Goal: Information Seeking & Learning: Check status

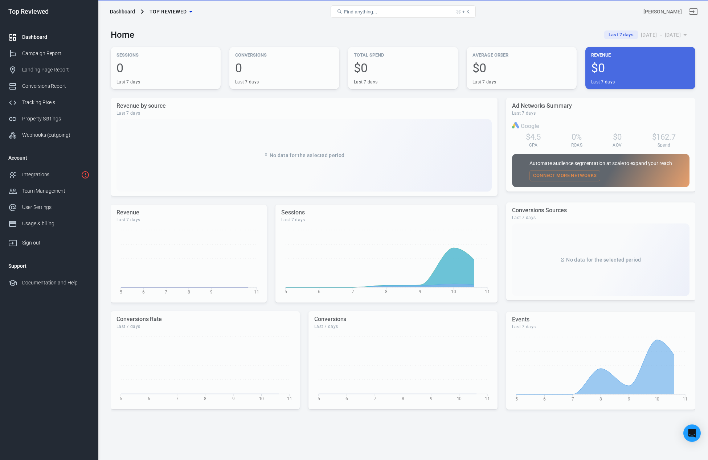
click at [316, 32] on div "Home Last 7 days [DATE] － [DATE]" at bounding box center [403, 32] width 585 height 18
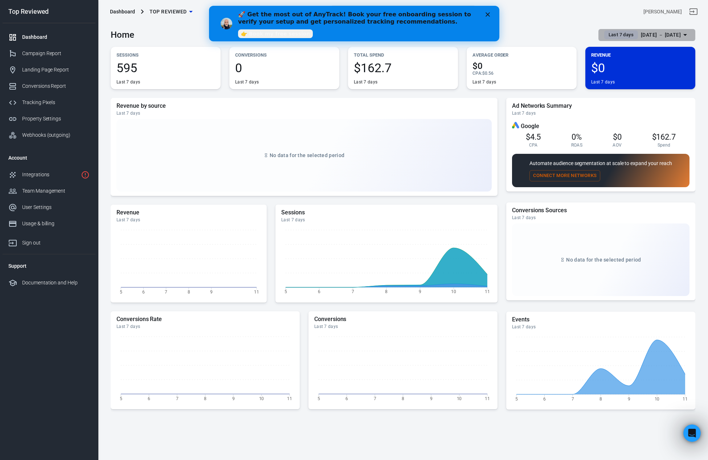
click at [608, 34] on span "Last 7 days" at bounding box center [621, 34] width 31 height 7
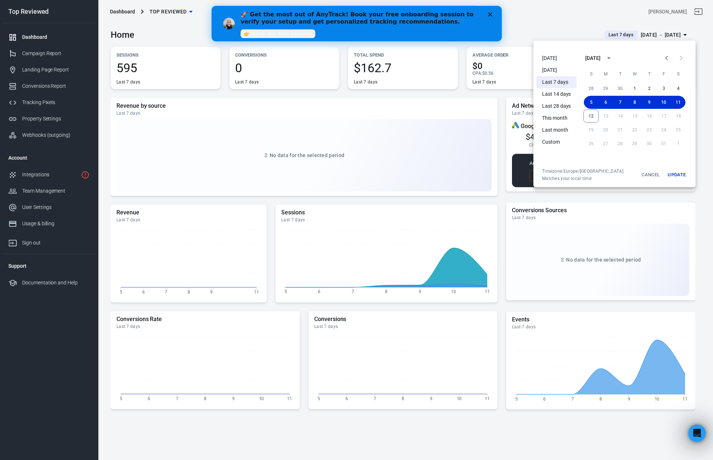
click at [555, 118] on li "This month" at bounding box center [556, 118] width 40 height 12
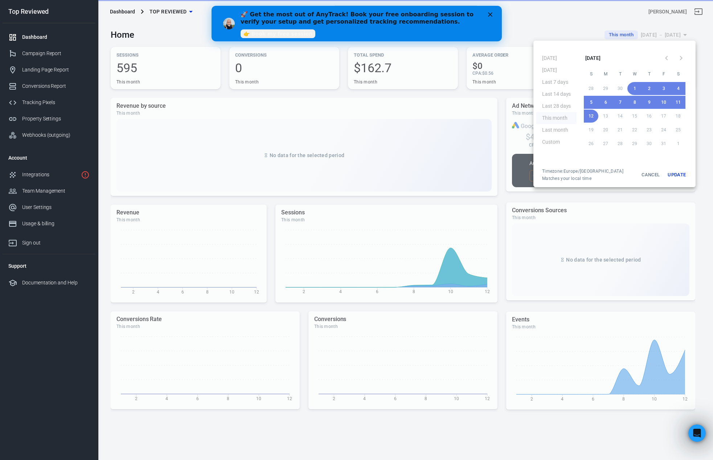
click at [490, 15] on polygon "Close" at bounding box center [490, 14] width 4 height 4
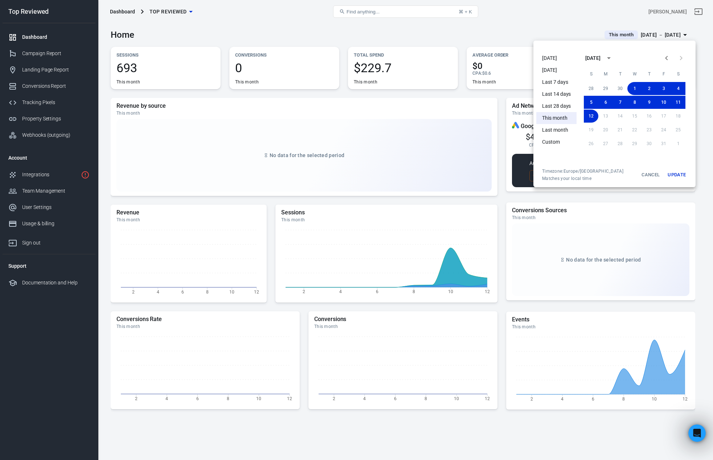
click at [676, 175] on button "Update" at bounding box center [676, 174] width 23 height 13
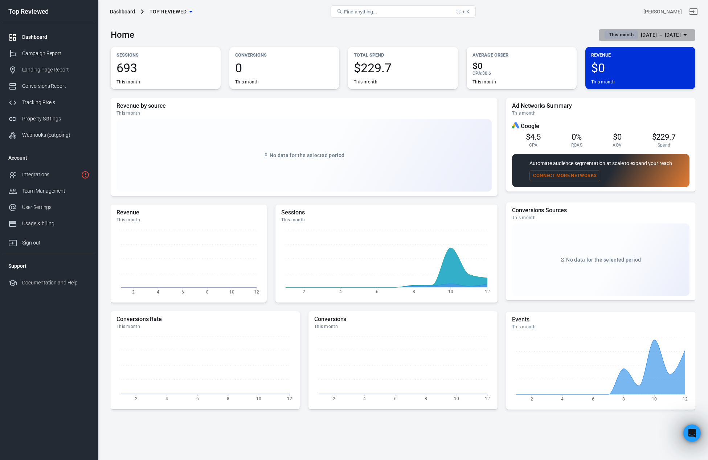
click at [606, 34] on span "This month" at bounding box center [621, 34] width 30 height 7
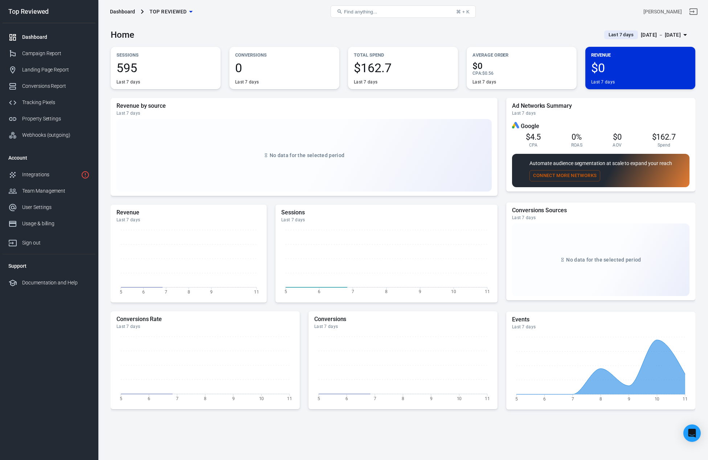
click at [315, 32] on div "Home Last 7 days Oct 5 － Oct 11, 2025" at bounding box center [403, 32] width 585 height 18
click at [610, 35] on span "Last 7 days" at bounding box center [621, 34] width 31 height 7
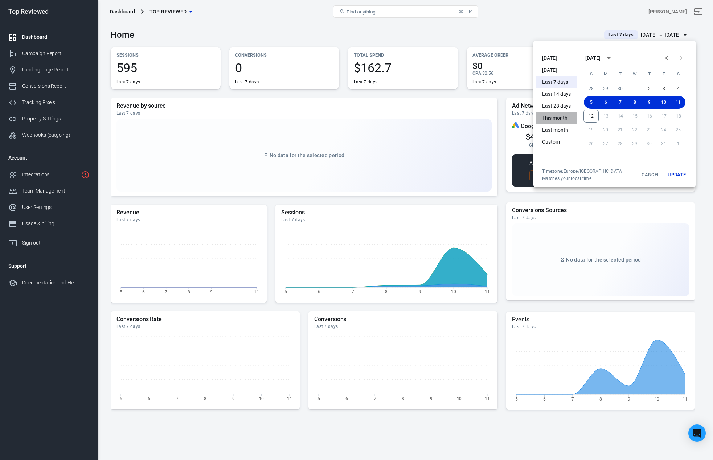
click at [557, 117] on li "This month" at bounding box center [556, 118] width 40 height 12
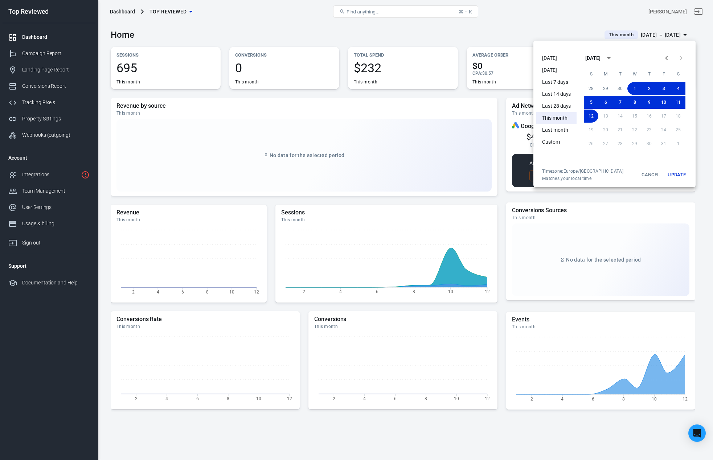
click at [259, 33] on div at bounding box center [356, 230] width 713 height 460
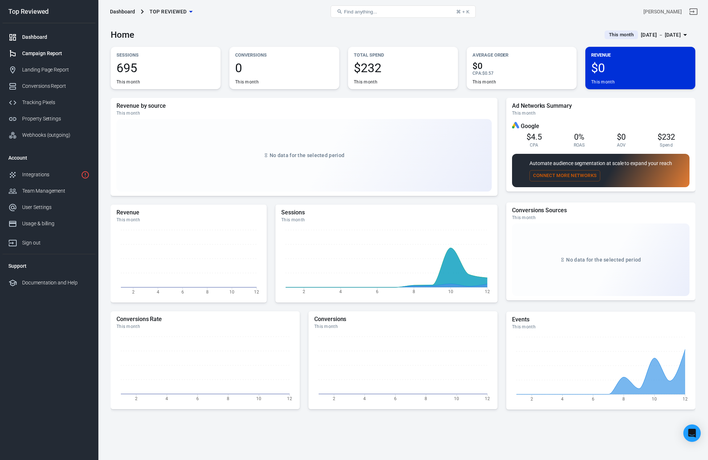
click at [54, 58] on link "Campaign Report" at bounding box center [49, 53] width 93 height 16
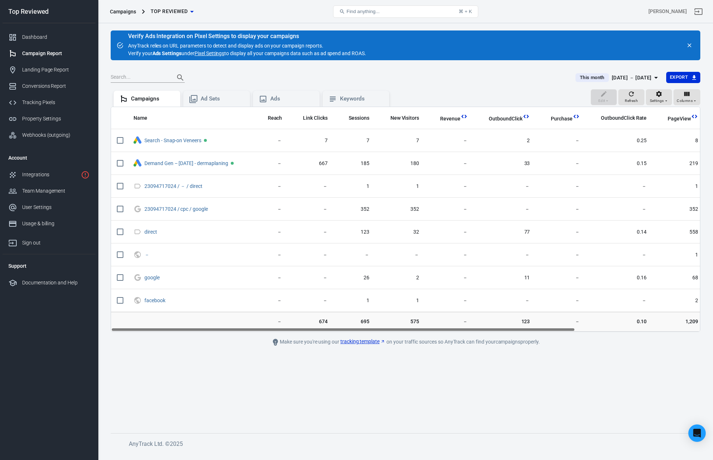
drag, startPoint x: 432, startPoint y: 331, endPoint x: 266, endPoint y: 318, distance: 166.7
click at [266, 318] on div "Name Reach Link Clicks Sessions New Visitors Revenue OutboundClick Purchase Out…" at bounding box center [406, 219] width 590 height 225
